Goal: Information Seeking & Learning: Learn about a topic

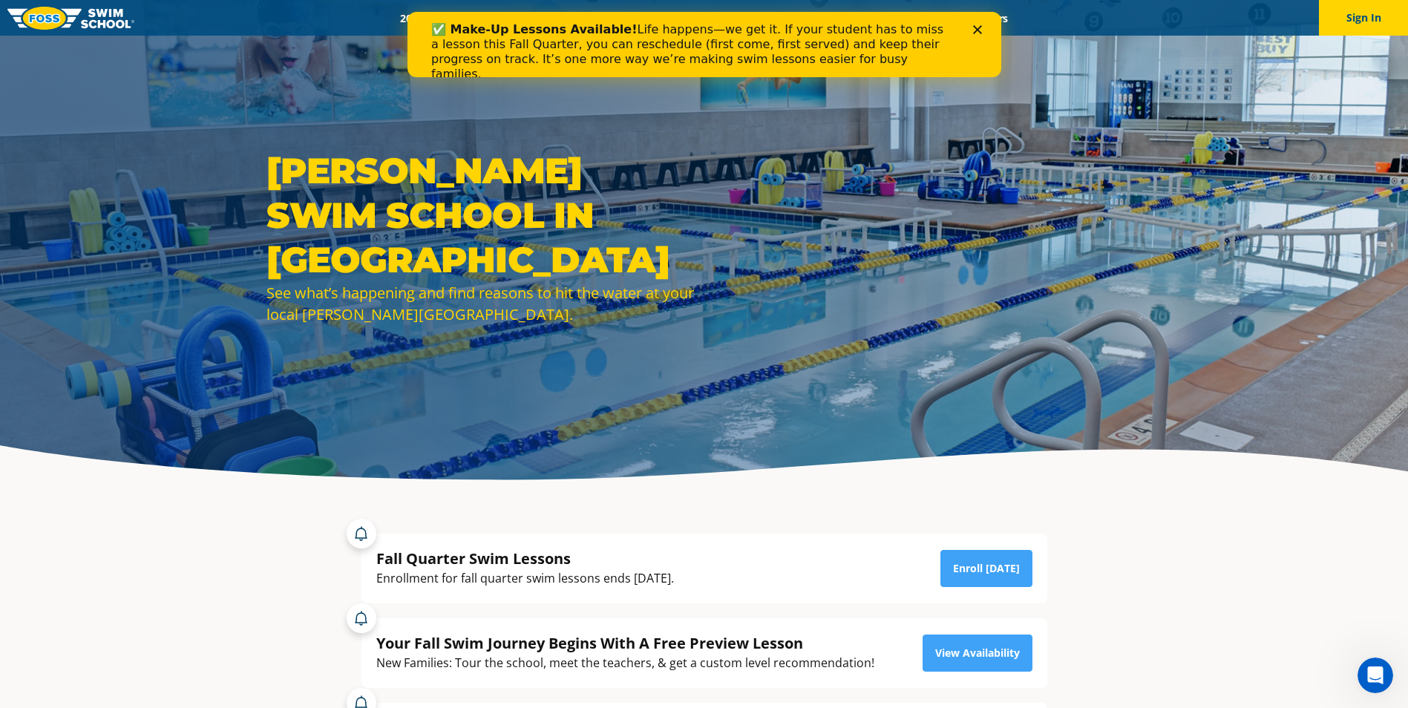
click at [976, 27] on icon "Close" at bounding box center [976, 29] width 9 height 9
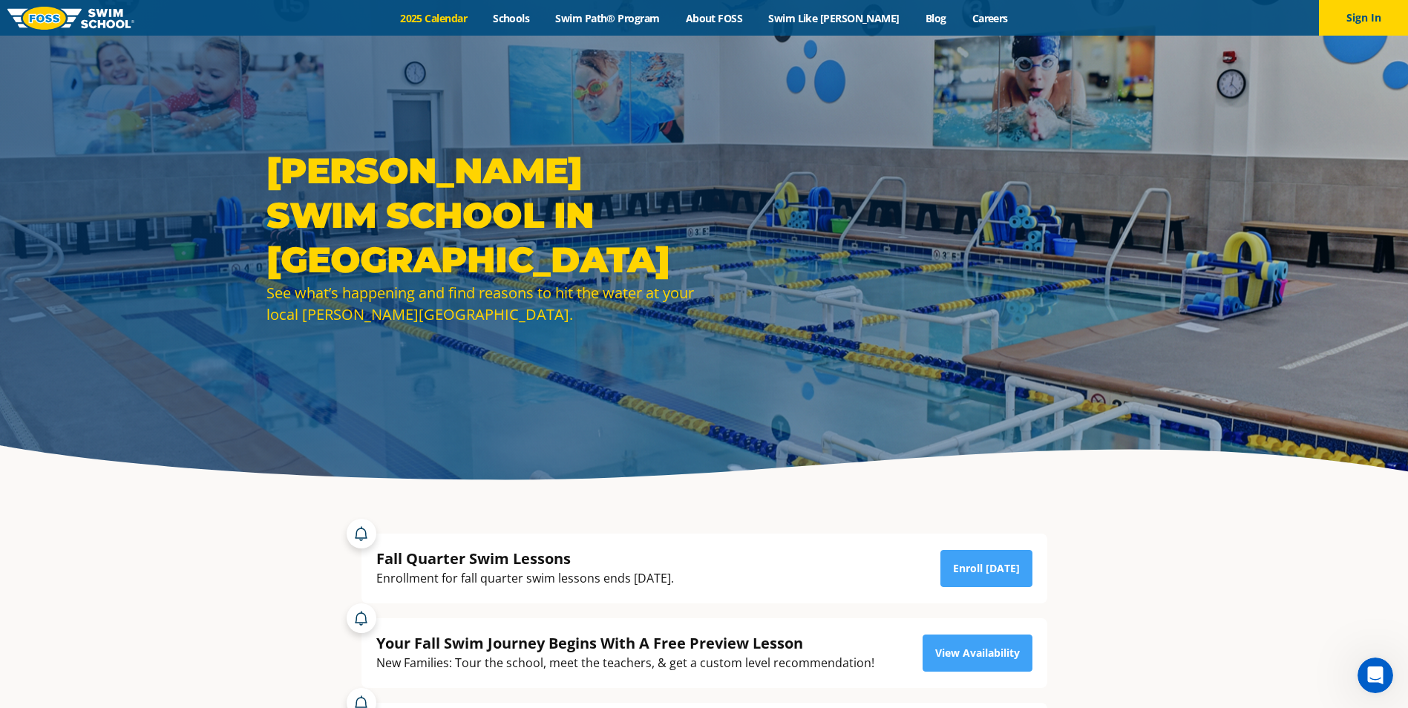
click at [456, 16] on link "2025 Calendar" at bounding box center [433, 18] width 93 height 14
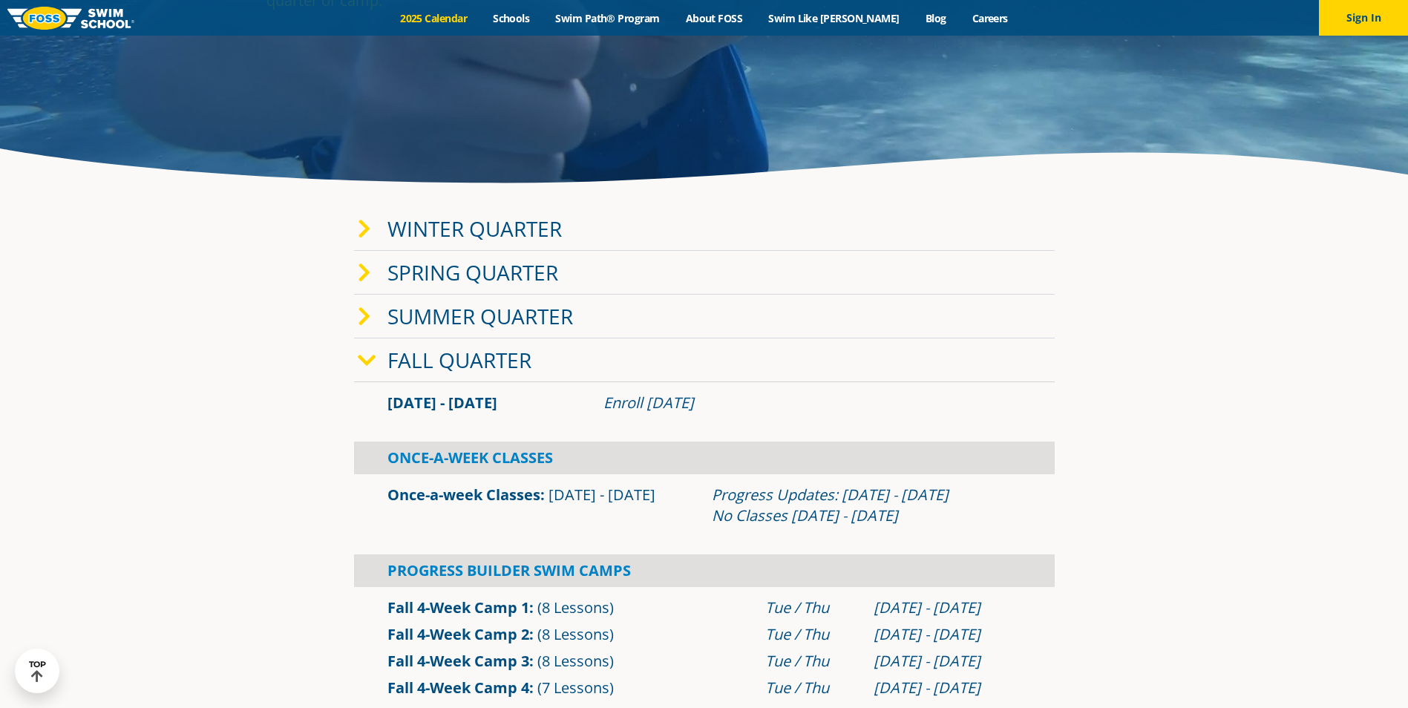
click at [379, 226] on span at bounding box center [373, 229] width 30 height 22
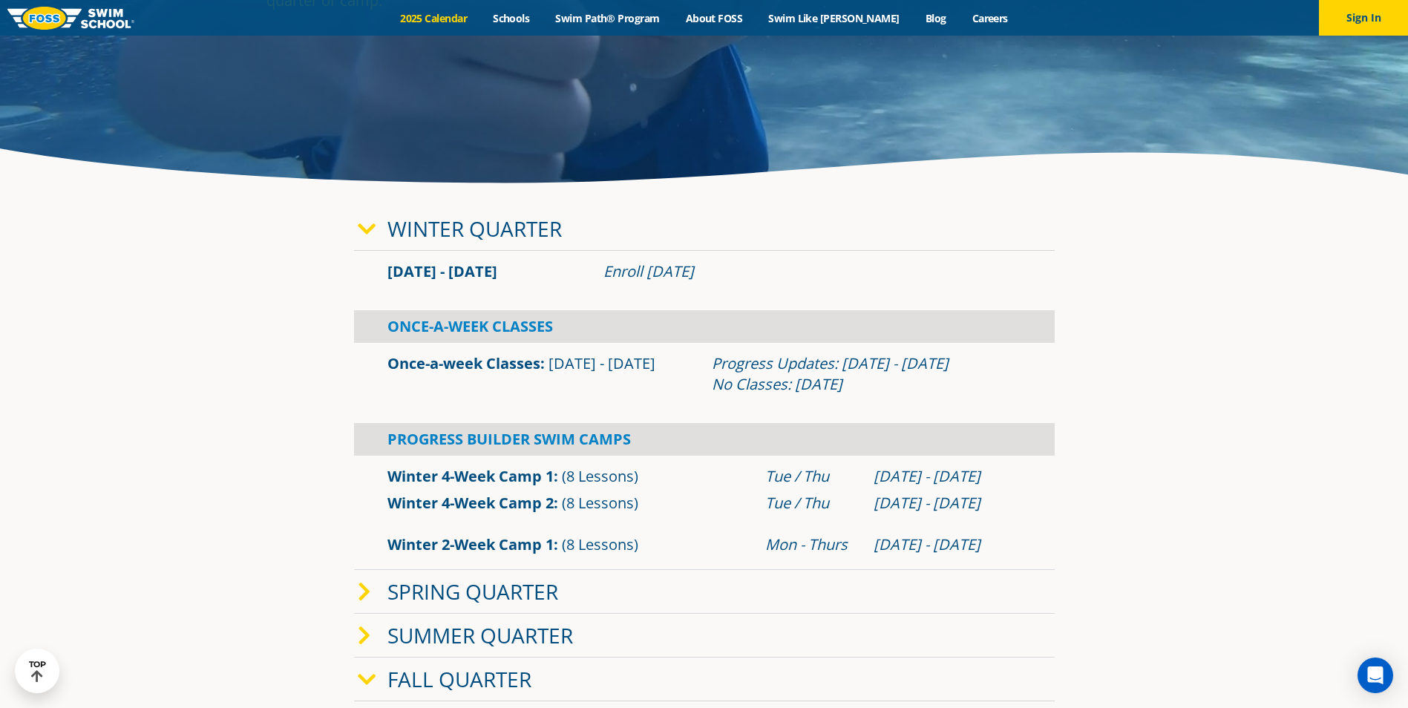
click at [379, 226] on span at bounding box center [373, 229] width 30 height 22
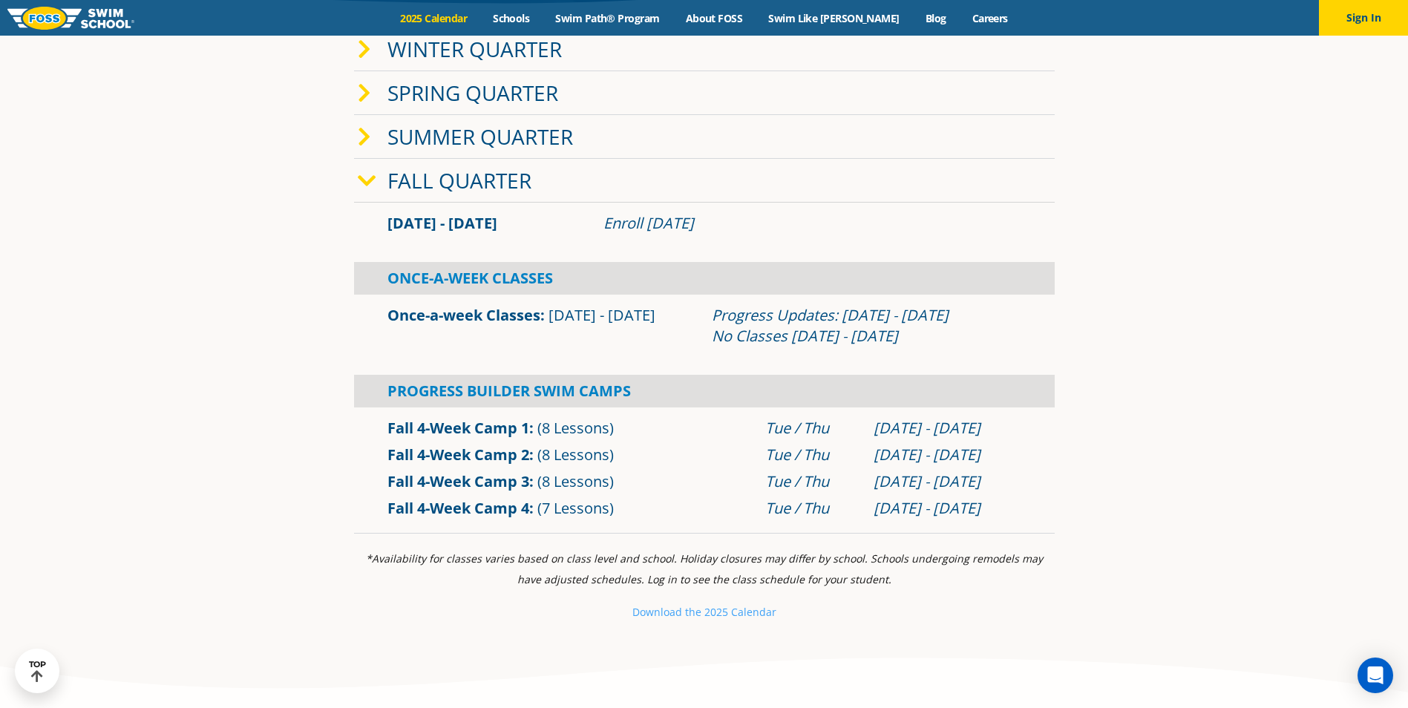
scroll to position [519, 0]
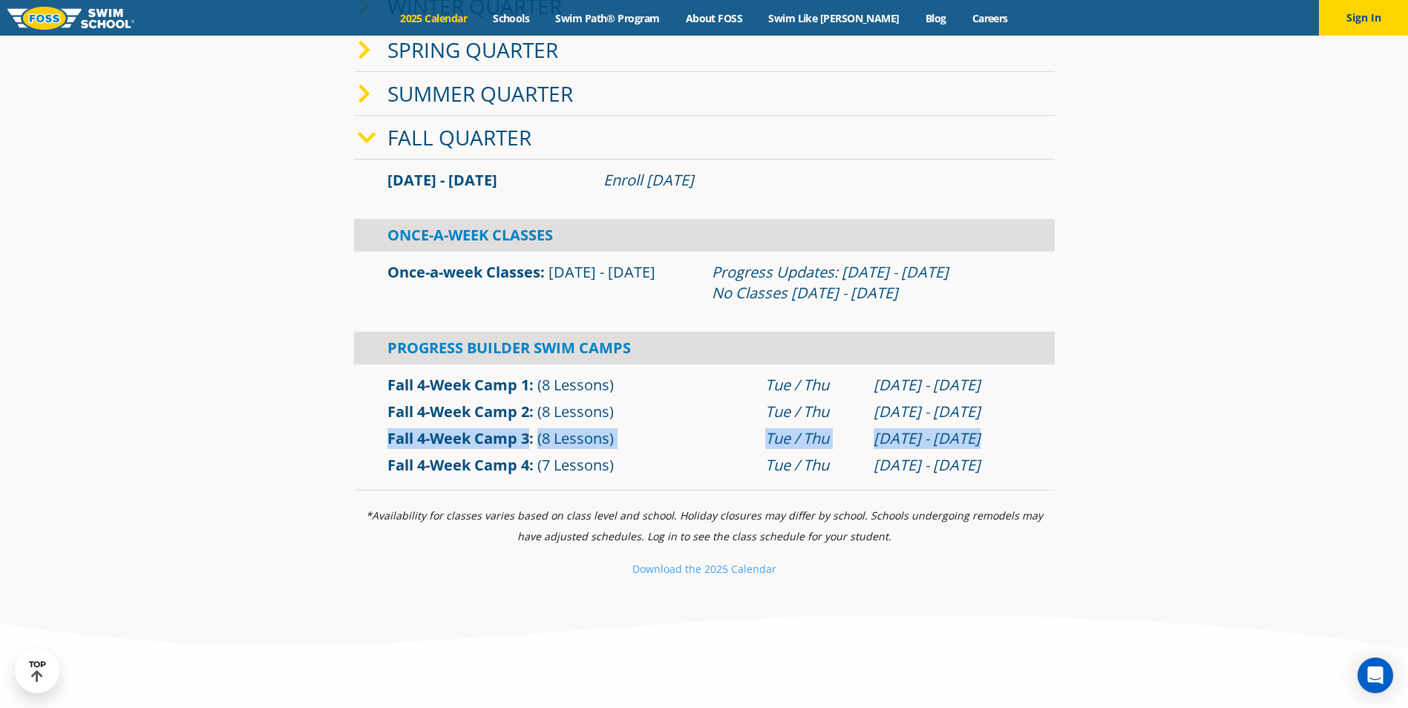
drag, startPoint x: 379, startPoint y: 436, endPoint x: 1023, endPoint y: 430, distance: 643.4
click at [1023, 430] on div "Fall 4-Week Camp 3 (8 Lessons) Tue / Thu Oct 28 - Nov 20" at bounding box center [704, 438] width 649 height 21
drag, startPoint x: 1023, startPoint y: 430, endPoint x: 1104, endPoint y: 444, distance: 82.8
click at [1104, 444] on section "Winter Quarter Jan 2 - Mar 12 Enroll Nov 11, 2025 Once-A-Week Classes" at bounding box center [704, 237] width 890 height 521
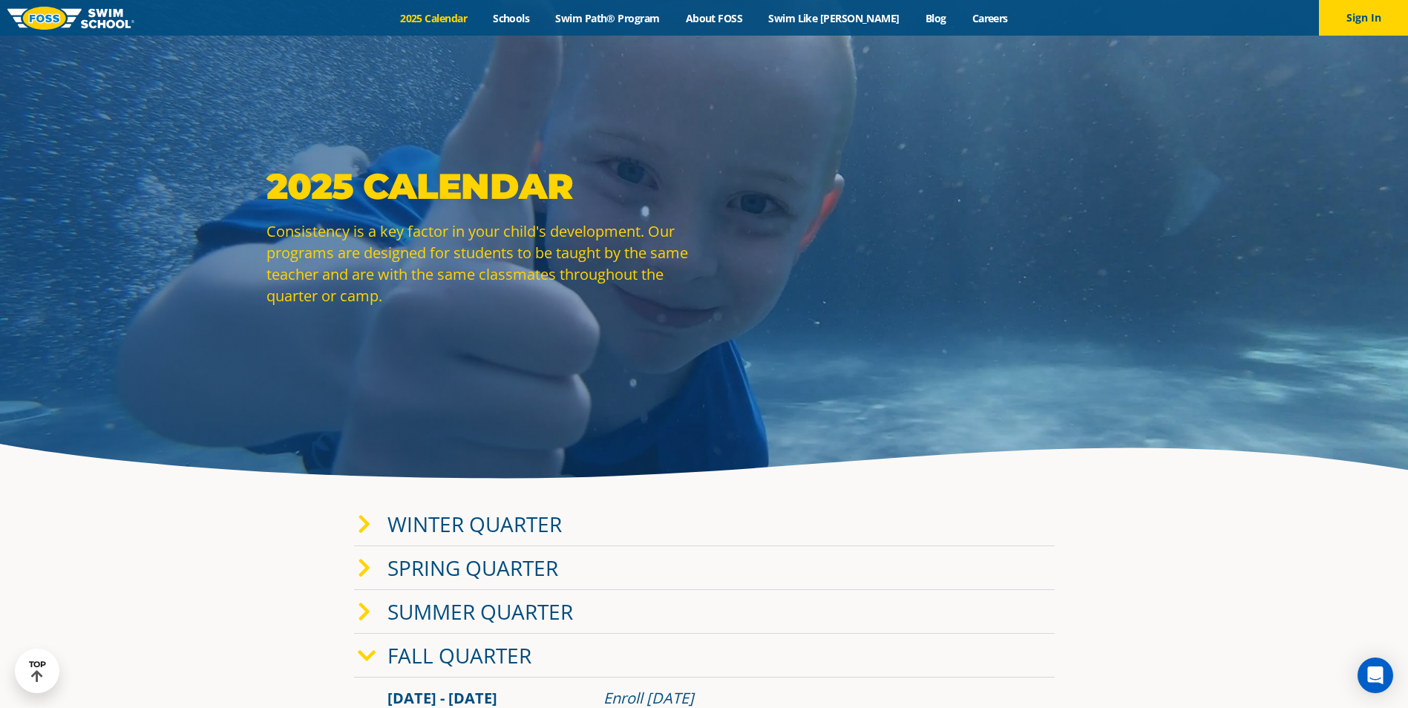
scroll to position [0, 0]
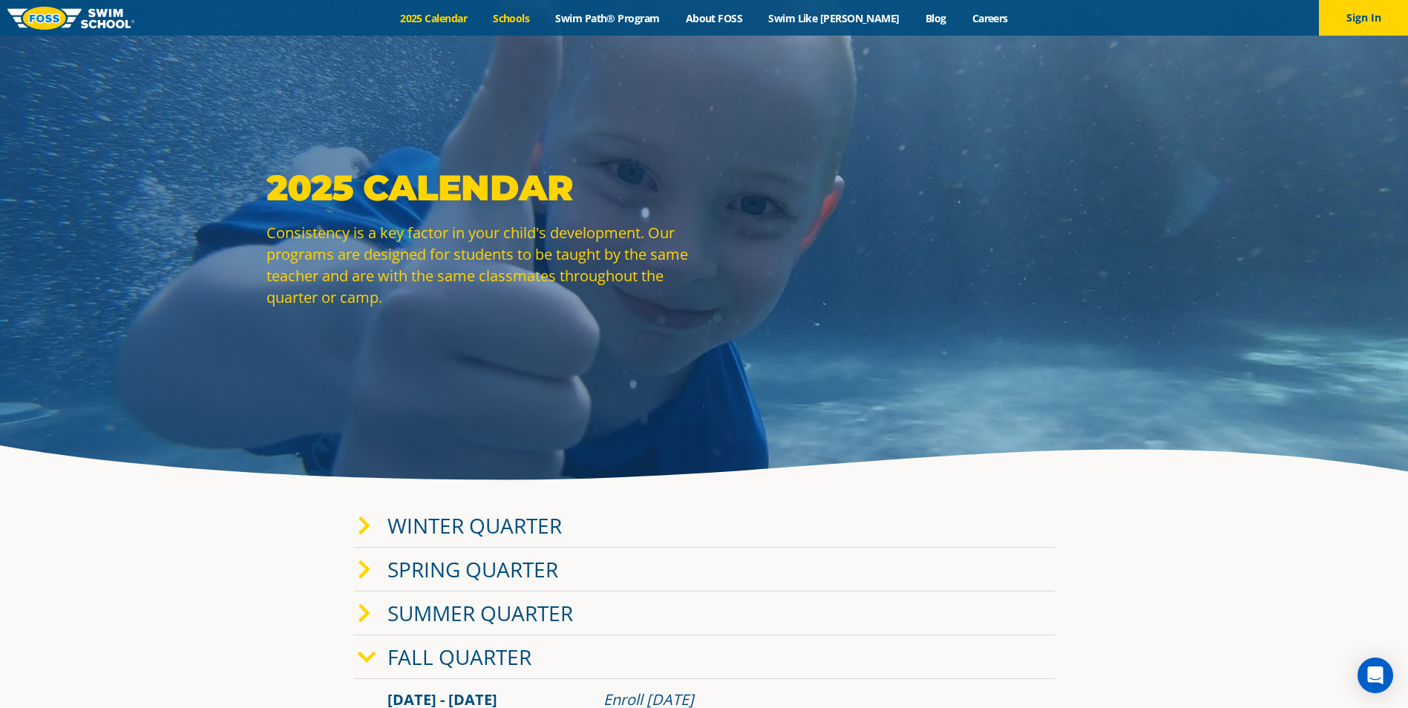
click at [542, 16] on link "Schools" at bounding box center [511, 18] width 62 height 14
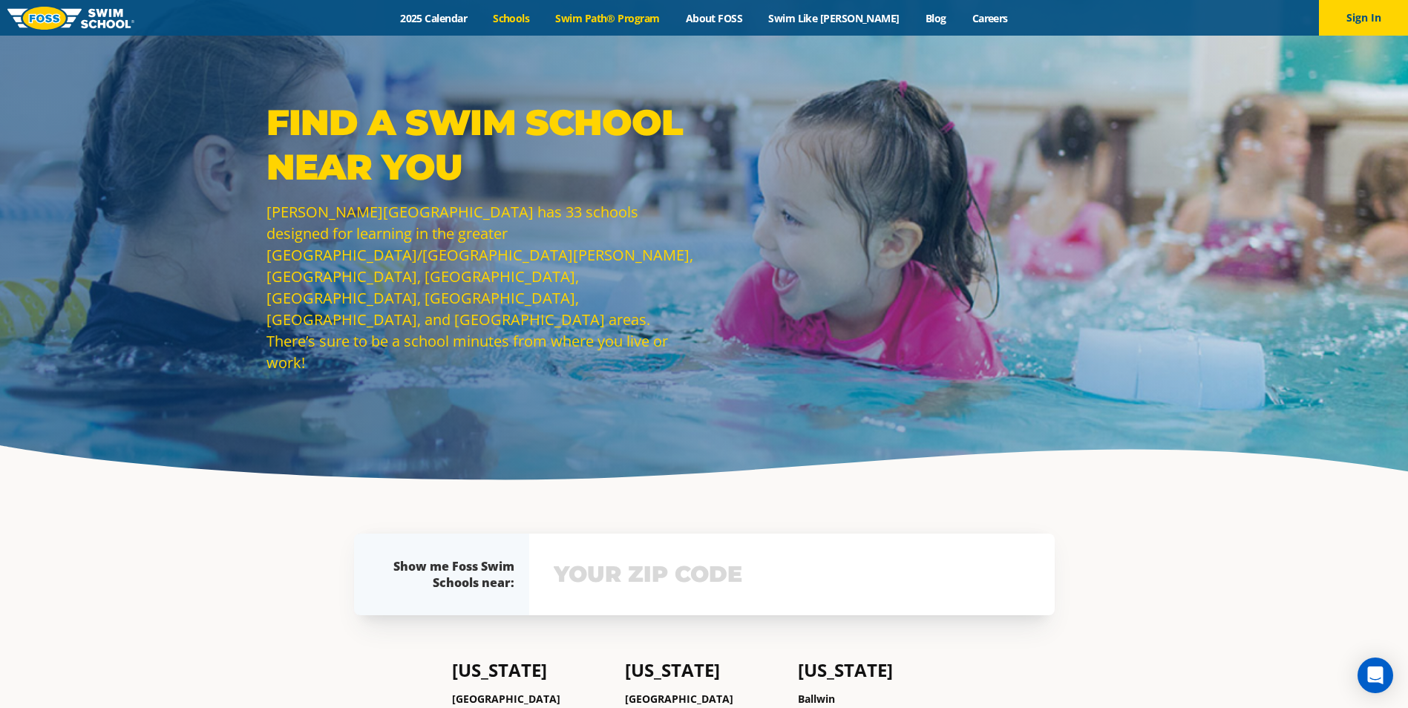
click at [672, 20] on link "Swim Path® Program" at bounding box center [607, 18] width 130 height 14
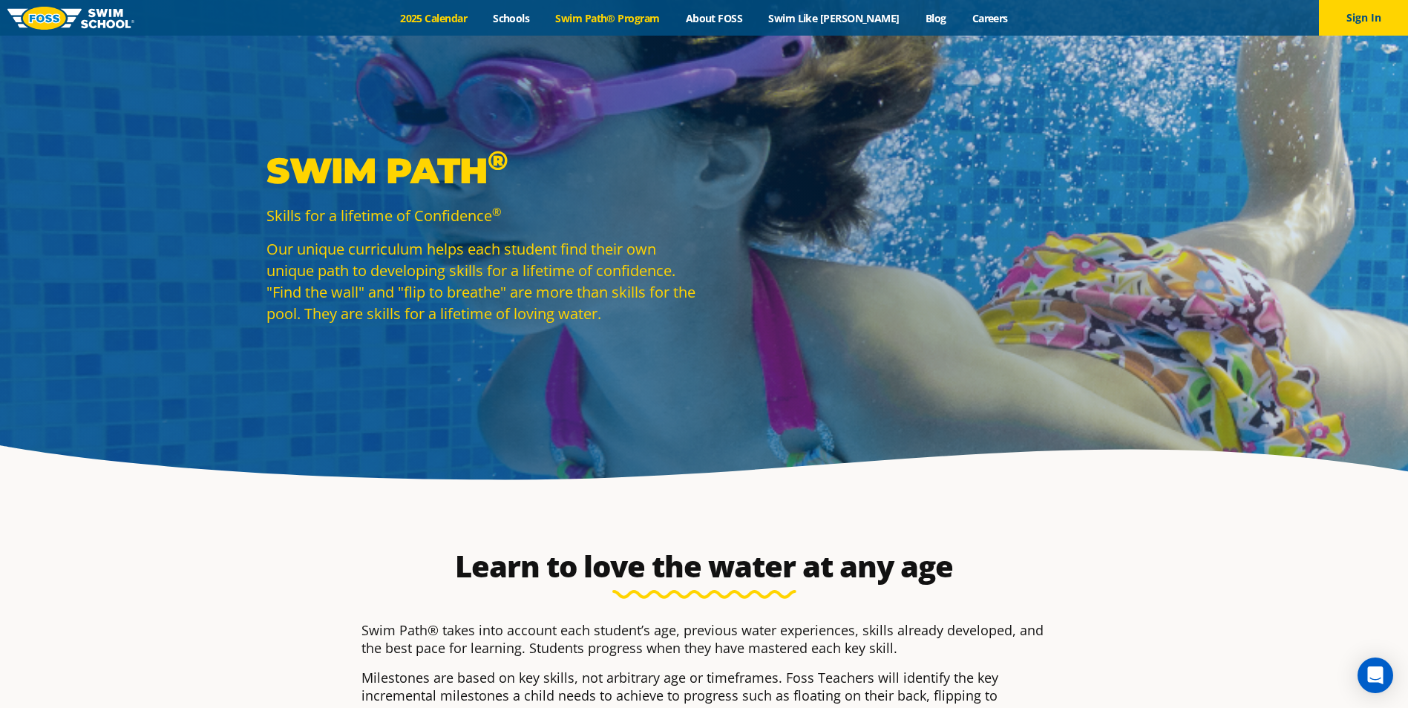
click at [445, 12] on link "2025 Calendar" at bounding box center [433, 18] width 93 height 14
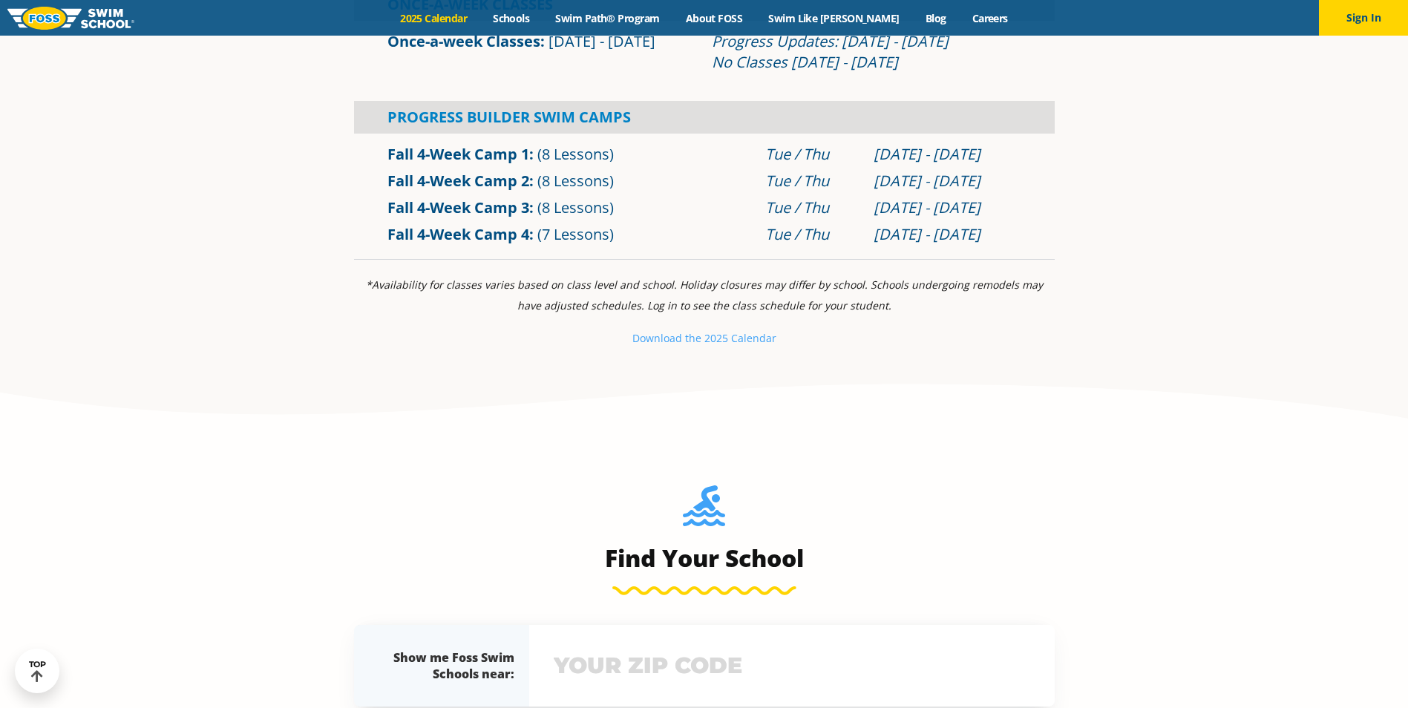
scroll to position [816, 0]
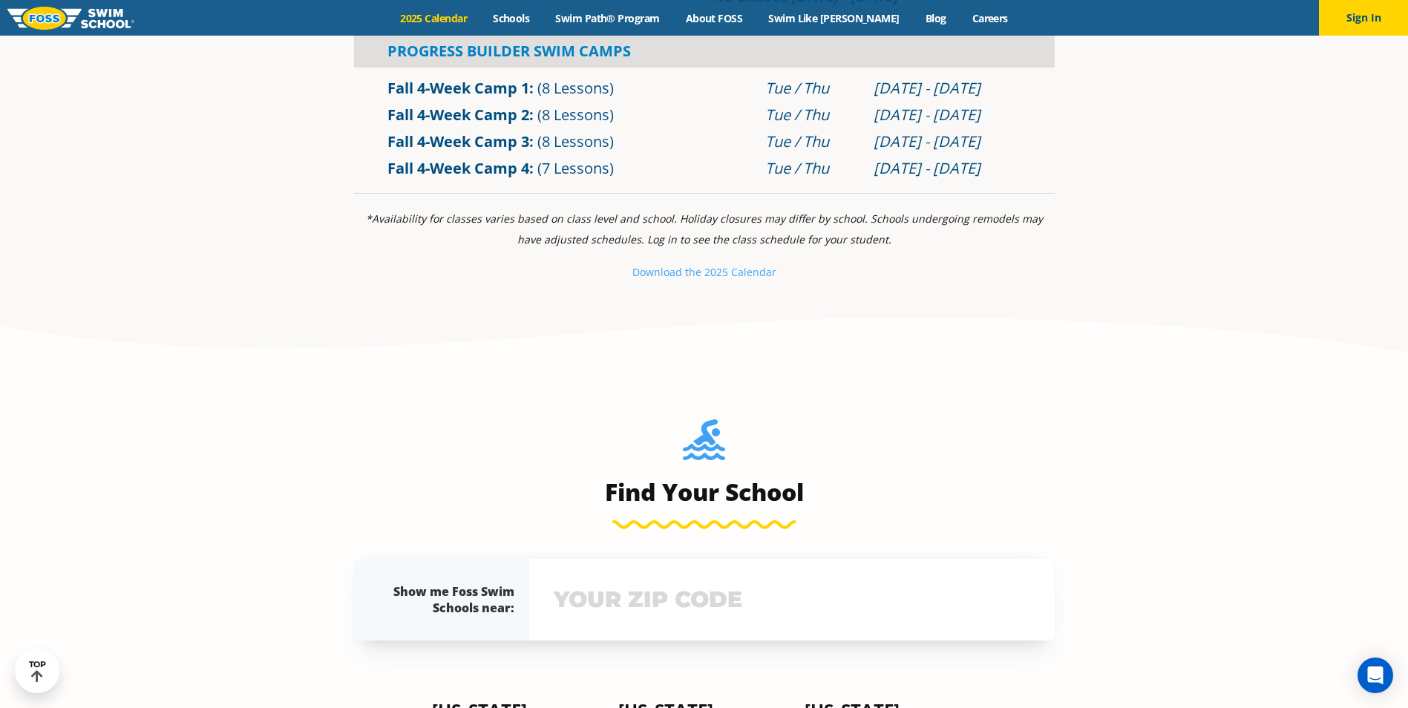
click at [565, 145] on span "(8 Lessons)" at bounding box center [575, 141] width 76 height 20
click at [492, 136] on link "Fall 4-Week Camp 3" at bounding box center [458, 141] width 142 height 20
